Goal: Navigation & Orientation: Find specific page/section

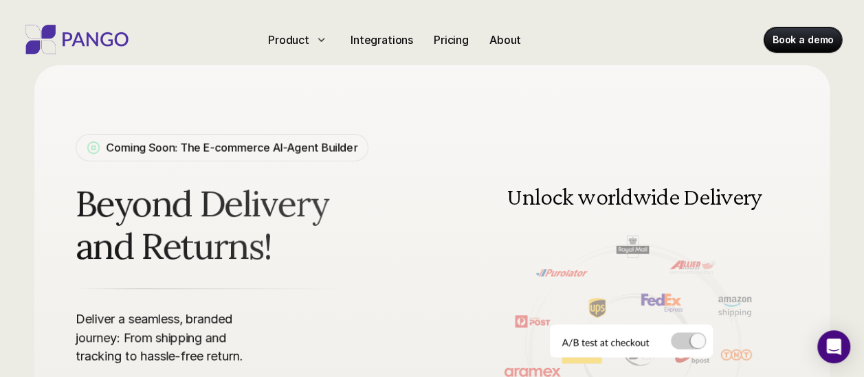
scroll to position [11, 0]
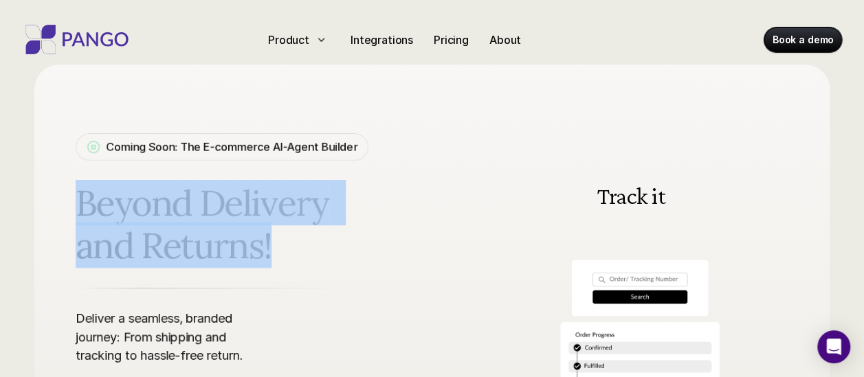
drag, startPoint x: 76, startPoint y: 198, endPoint x: 276, endPoint y: 248, distance: 206.3
click at [276, 248] on span "Beyond Delivery and Returns!" at bounding box center [249, 225] width 346 height 86
drag, startPoint x: 276, startPoint y: 248, endPoint x: 251, endPoint y: 251, distance: 25.6
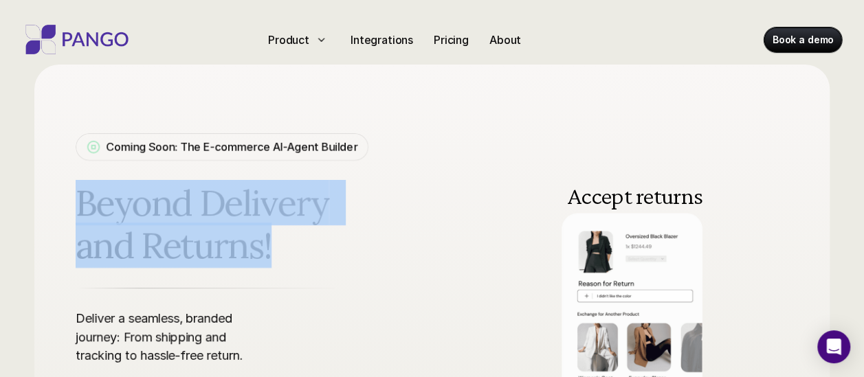
copy span "Beyond Delivery and Returns!"
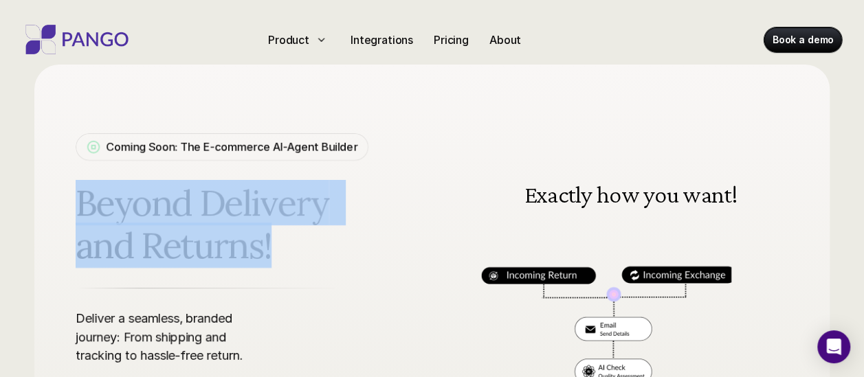
click at [404, 243] on span "Beyond Delivery and Returns!" at bounding box center [249, 225] width 346 height 86
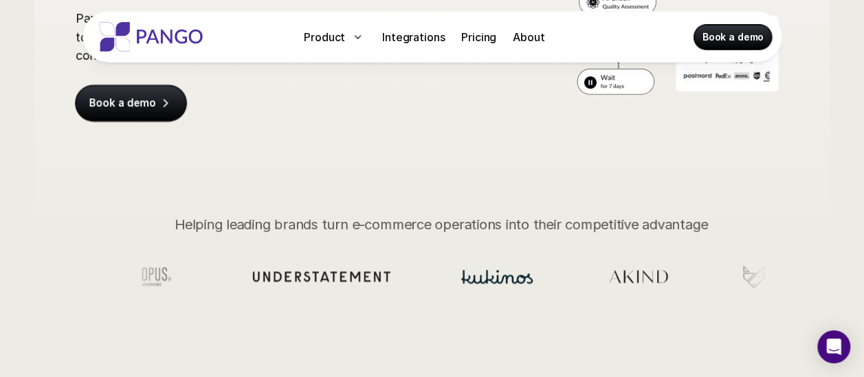
scroll to position [382, 0]
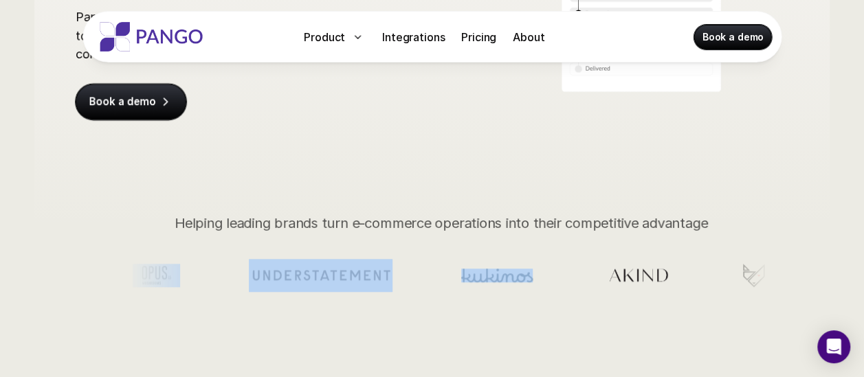
drag, startPoint x: 177, startPoint y: 222, endPoint x: 184, endPoint y: 219, distance: 7.7
click at [184, 219] on section at bounding box center [447, 275] width 642 height 125
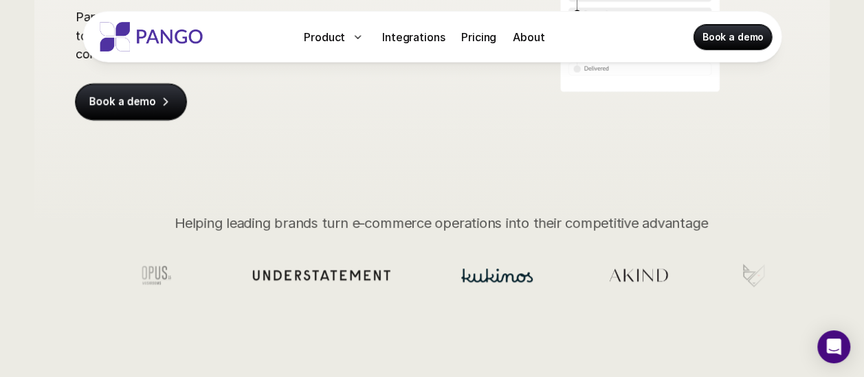
click at [184, 219] on section at bounding box center [447, 275] width 642 height 125
drag, startPoint x: 177, startPoint y: 221, endPoint x: 507, endPoint y: 218, distance: 329.3
click at [507, 218] on section at bounding box center [447, 275] width 642 height 125
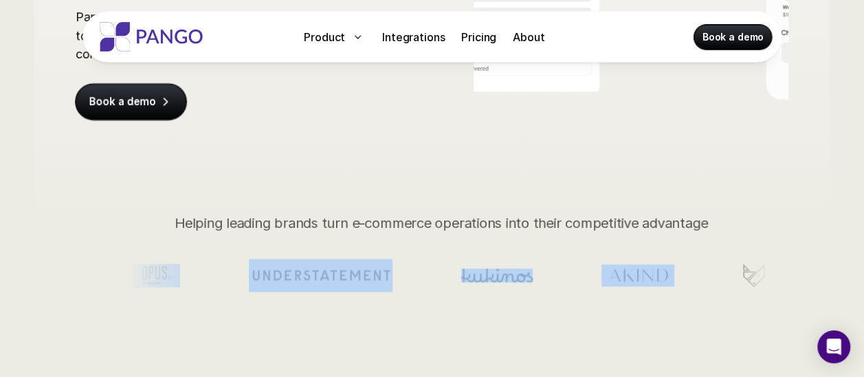
click at [507, 218] on section at bounding box center [447, 275] width 642 height 125
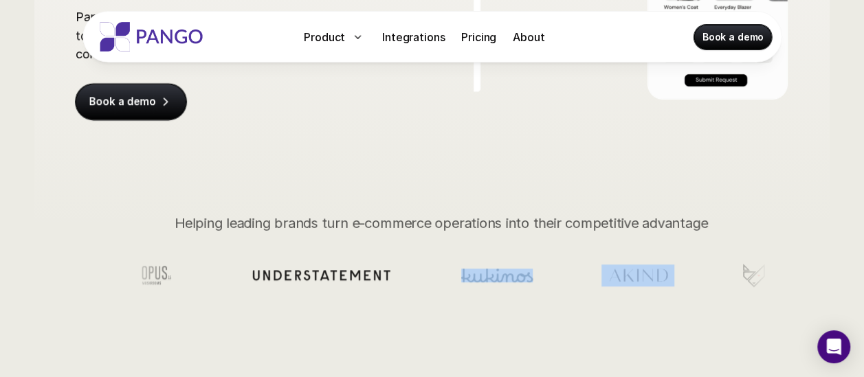
click at [507, 218] on section at bounding box center [447, 275] width 642 height 125
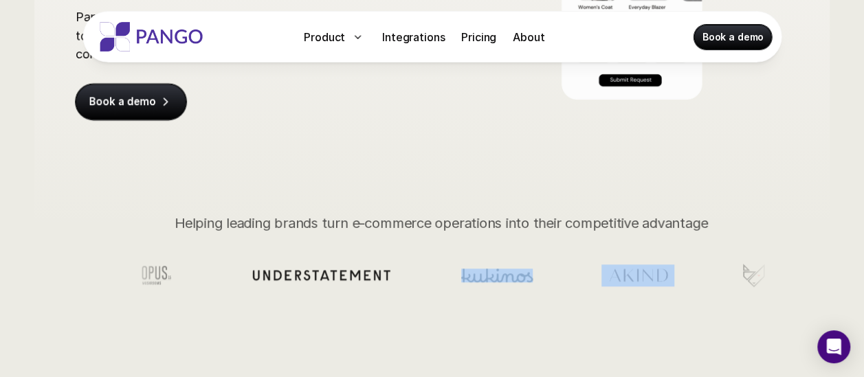
click at [418, 239] on section at bounding box center [447, 275] width 642 height 125
drag, startPoint x: 167, startPoint y: 227, endPoint x: 356, endPoint y: 237, distance: 189.3
click at [356, 237] on ul at bounding box center [436, 275] width 628 height 111
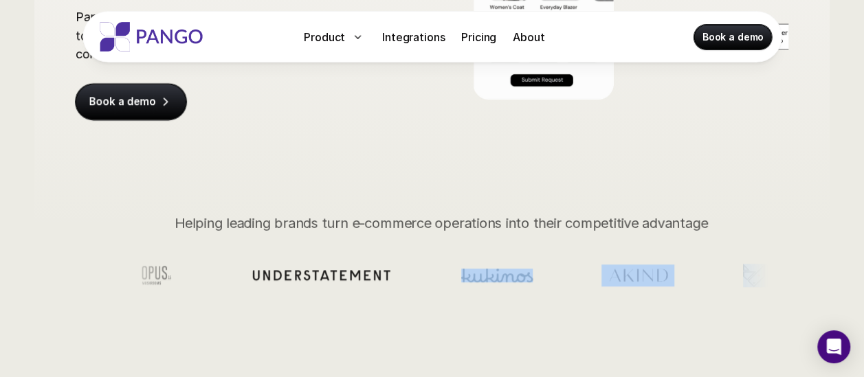
click at [361, 234] on section at bounding box center [447, 275] width 642 height 125
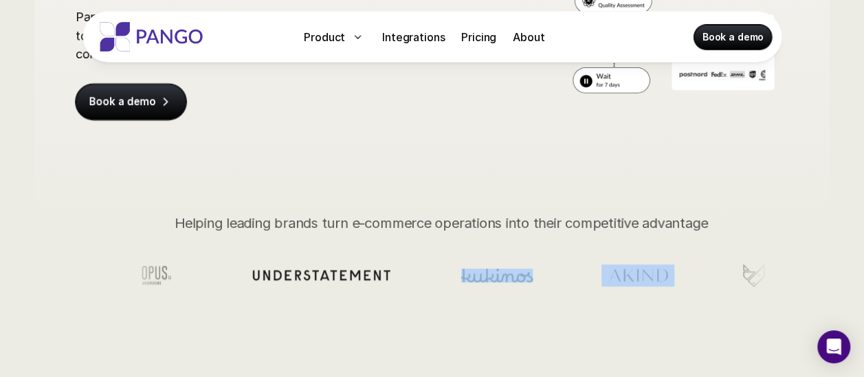
drag, startPoint x: 681, startPoint y: 221, endPoint x: 505, endPoint y: 220, distance: 176.0
click at [505, 220] on section at bounding box center [447, 275] width 642 height 125
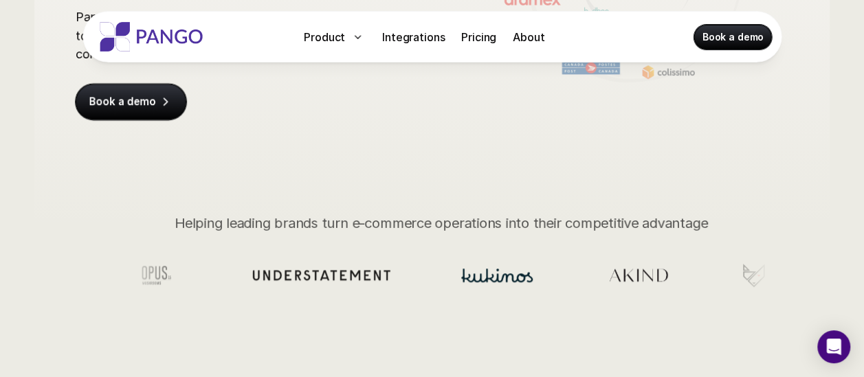
click at [217, 219] on section at bounding box center [447, 275] width 642 height 125
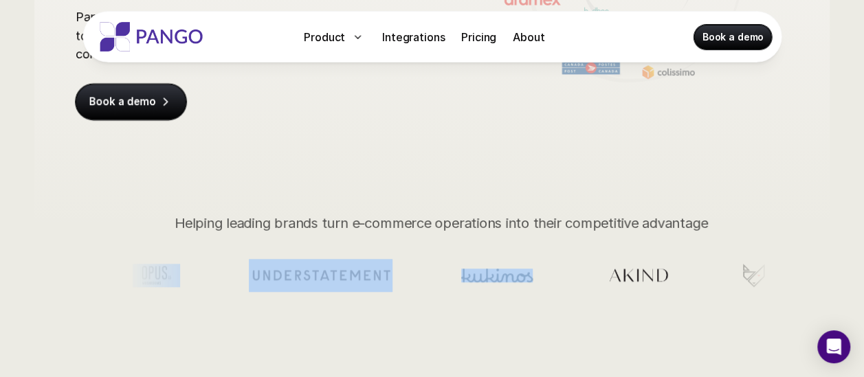
click at [217, 219] on section at bounding box center [447, 275] width 642 height 125
drag, startPoint x: 217, startPoint y: 219, endPoint x: 275, endPoint y: 223, distance: 58.6
click at [275, 223] on section at bounding box center [447, 275] width 642 height 125
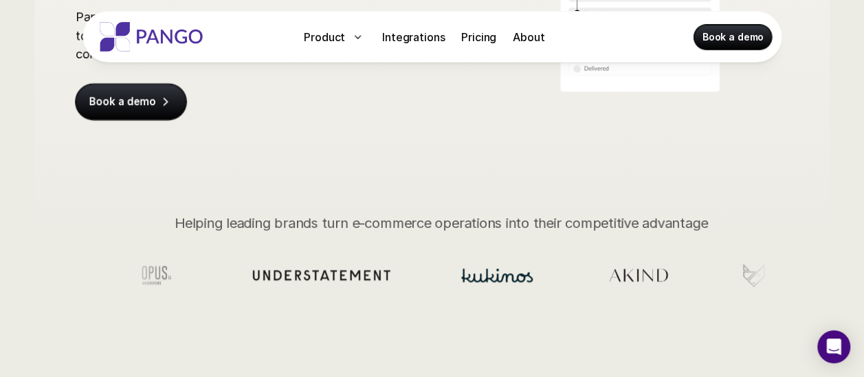
drag, startPoint x: 275, startPoint y: 223, endPoint x: 205, endPoint y: 226, distance: 70.2
click at [205, 226] on ul at bounding box center [418, 275] width 628 height 111
click at [183, 219] on section at bounding box center [447, 275] width 642 height 125
drag, startPoint x: 176, startPoint y: 217, endPoint x: 403, endPoint y: 212, distance: 226.9
click at [403, 212] on div "Coming Soon: The E-commerce AI-Agent Builder Beyond Delivery and Returns! Deliv…" at bounding box center [431, 15] width 795 height 645
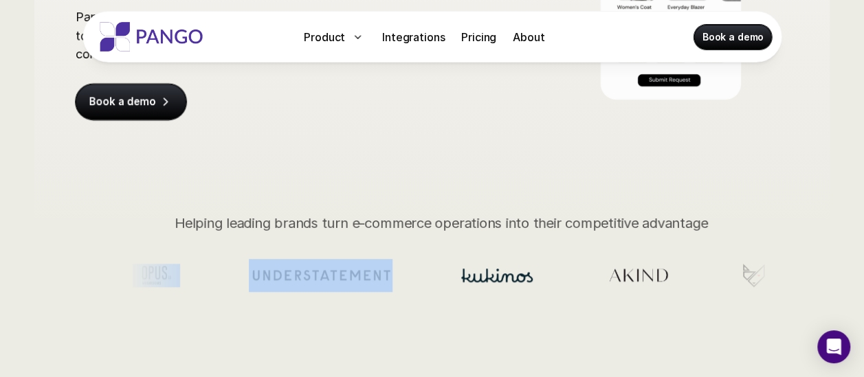
drag, startPoint x: 403, startPoint y: 212, endPoint x: 360, endPoint y: 226, distance: 44.8
click at [360, 226] on section at bounding box center [447, 275] width 642 height 125
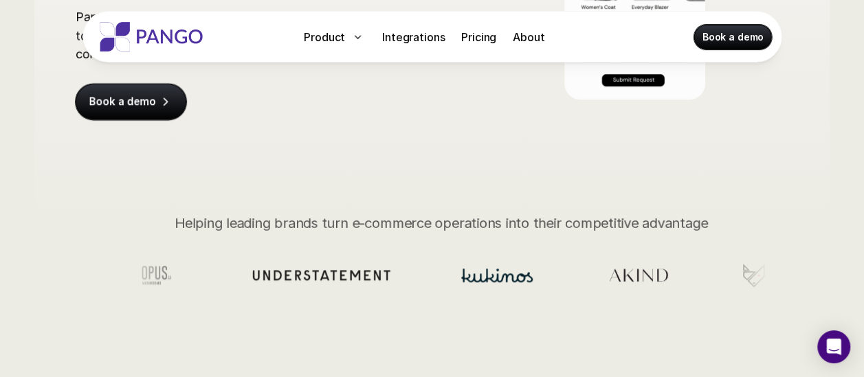
click at [360, 226] on section at bounding box center [447, 275] width 642 height 125
click at [186, 223] on section at bounding box center [447, 275] width 642 height 125
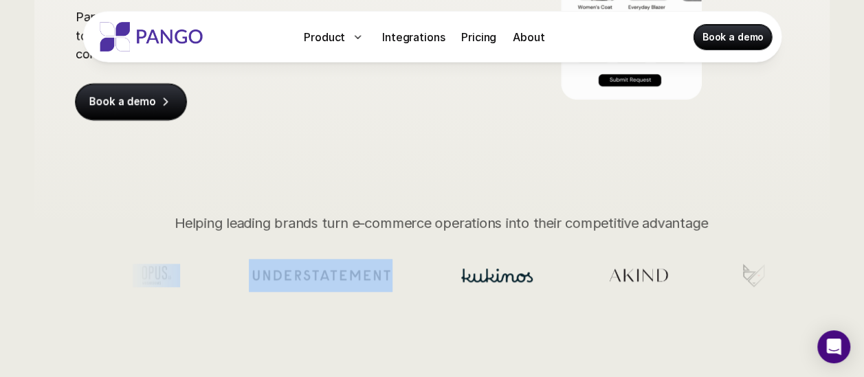
drag, startPoint x: 281, startPoint y: 215, endPoint x: 314, endPoint y: 221, distance: 33.7
click at [314, 221] on section at bounding box center [447, 275] width 642 height 125
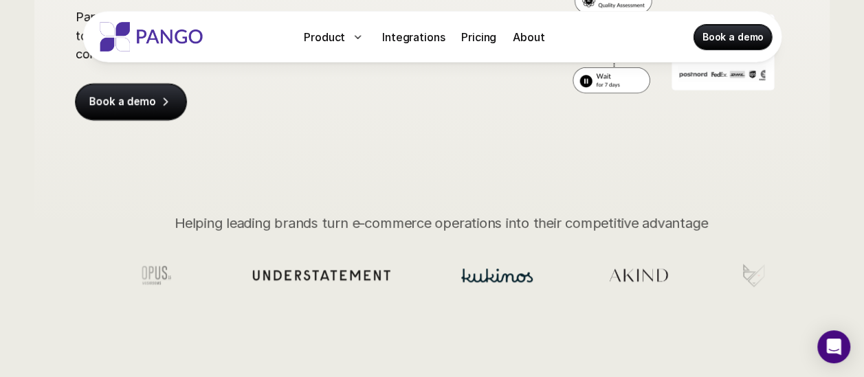
drag, startPoint x: 314, startPoint y: 221, endPoint x: 743, endPoint y: 223, distance: 428.3
click at [743, 223] on section at bounding box center [447, 275] width 642 height 125
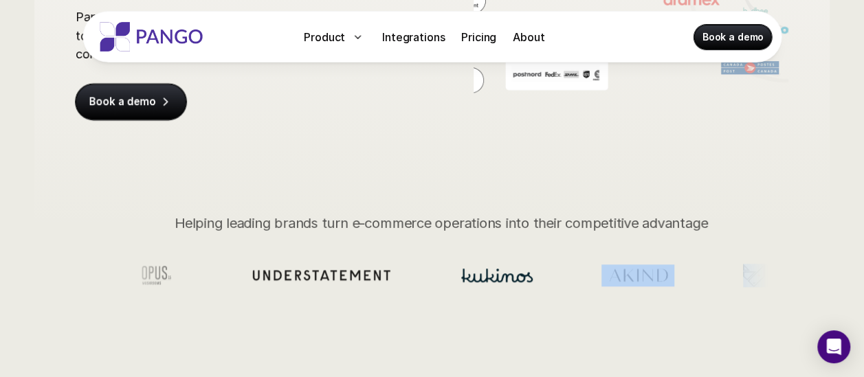
drag, startPoint x: 711, startPoint y: 231, endPoint x: 594, endPoint y: 226, distance: 117.0
click at [594, 226] on section at bounding box center [447, 275] width 642 height 125
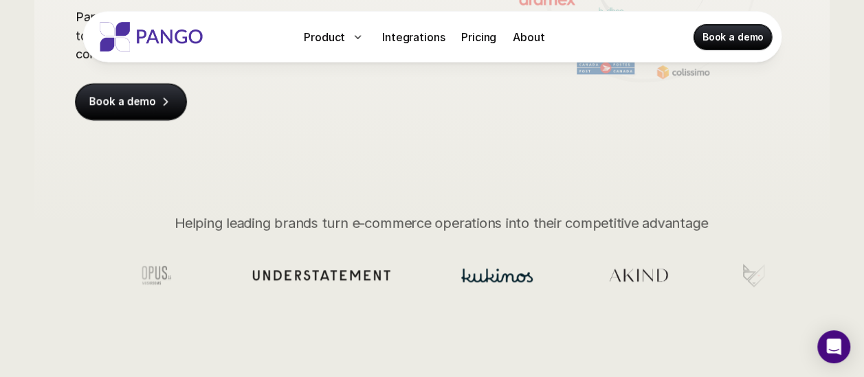
drag, startPoint x: 594, startPoint y: 226, endPoint x: 524, endPoint y: 220, distance: 70.3
click at [524, 220] on section at bounding box center [447, 275] width 642 height 125
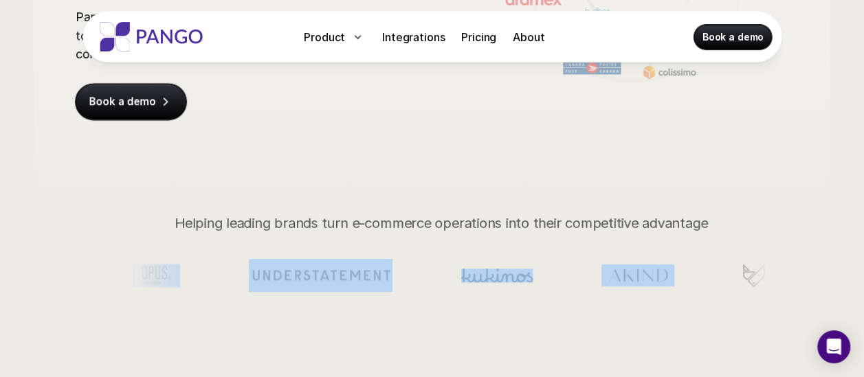
click at [524, 220] on section at bounding box center [447, 275] width 642 height 125
